Goal: Information Seeking & Learning: Learn about a topic

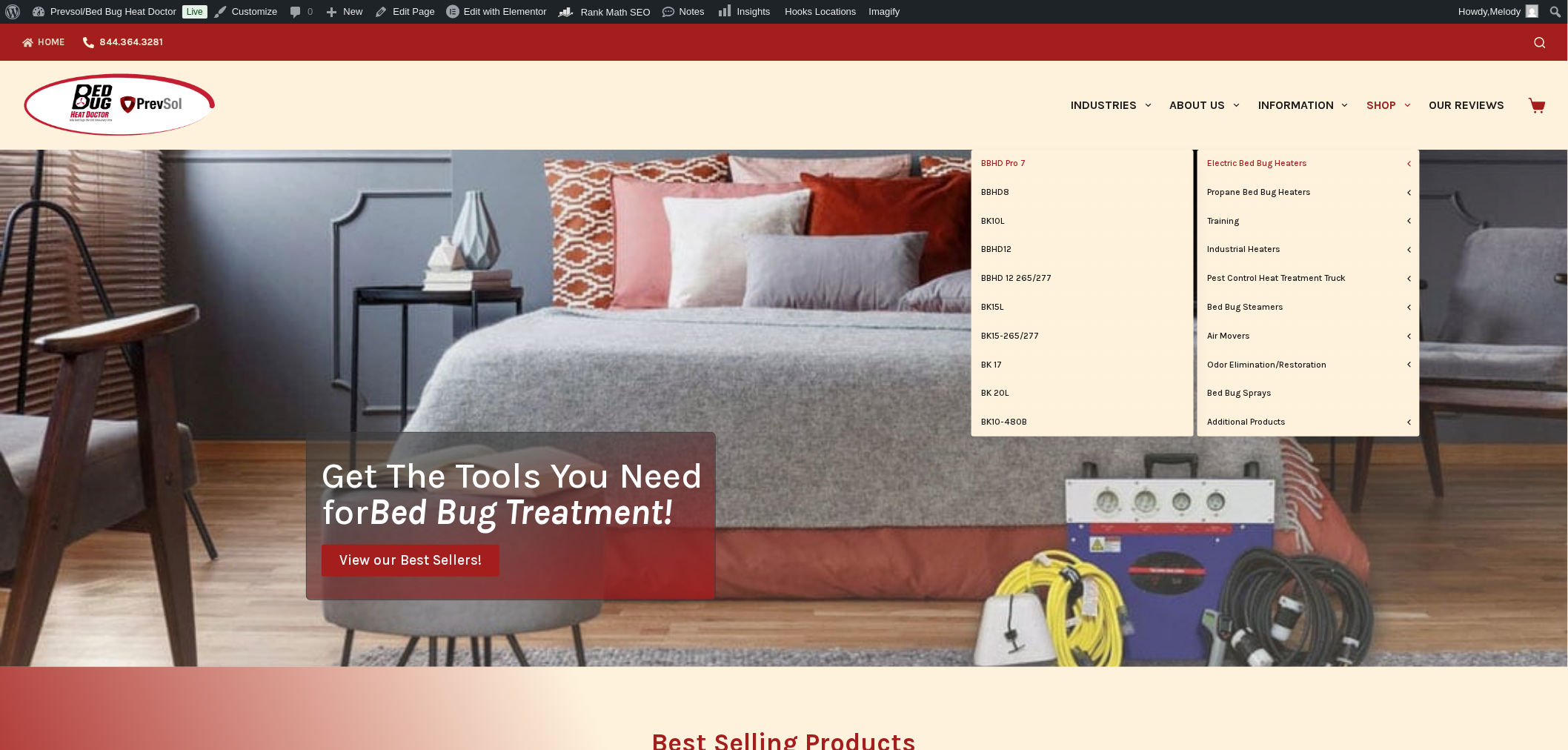
click at [1027, 159] on link "BBHD Pro 7" at bounding box center [1083, 164] width 223 height 28
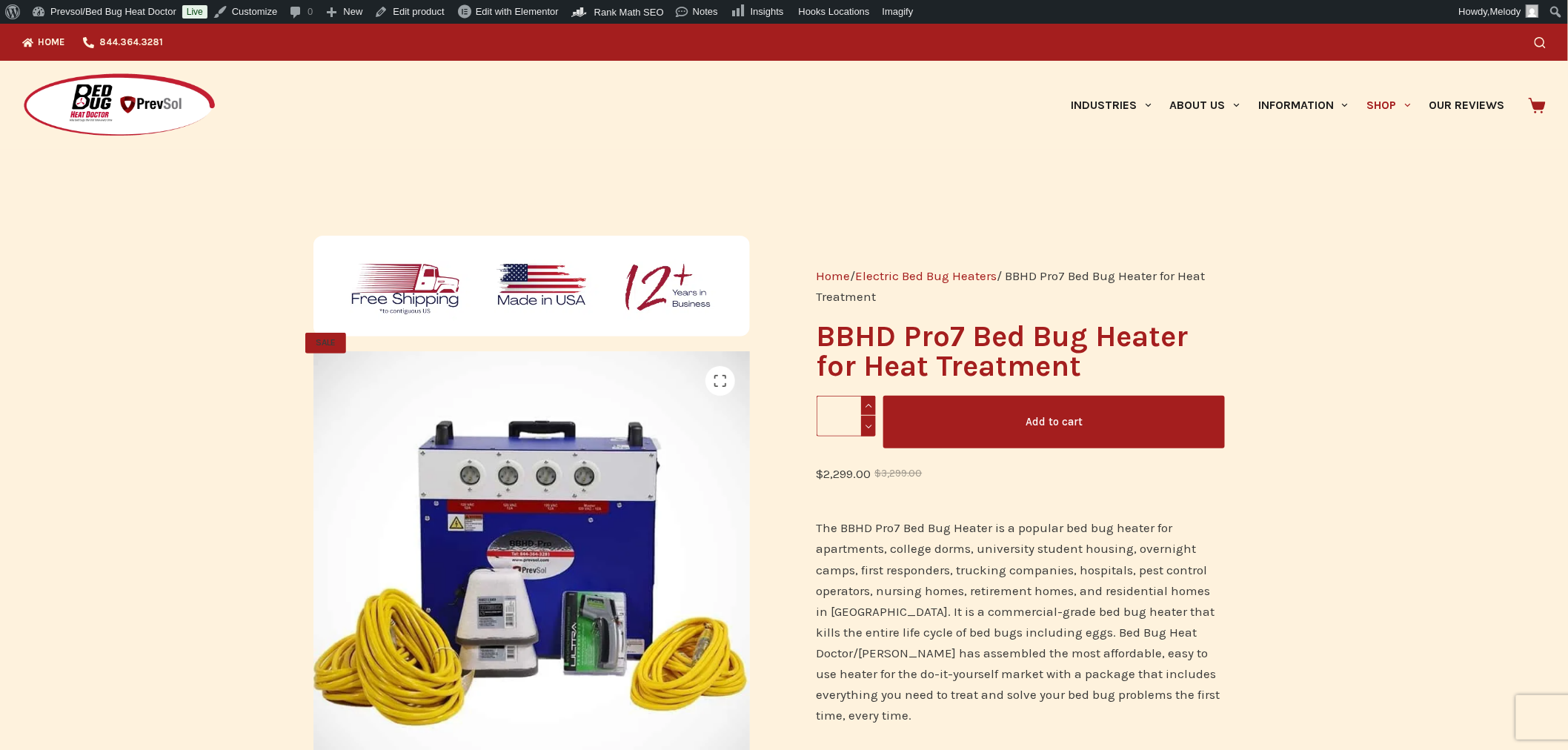
click at [175, 106] on img at bounding box center [119, 105] width 195 height 66
